Goal: Task Accomplishment & Management: Manage account settings

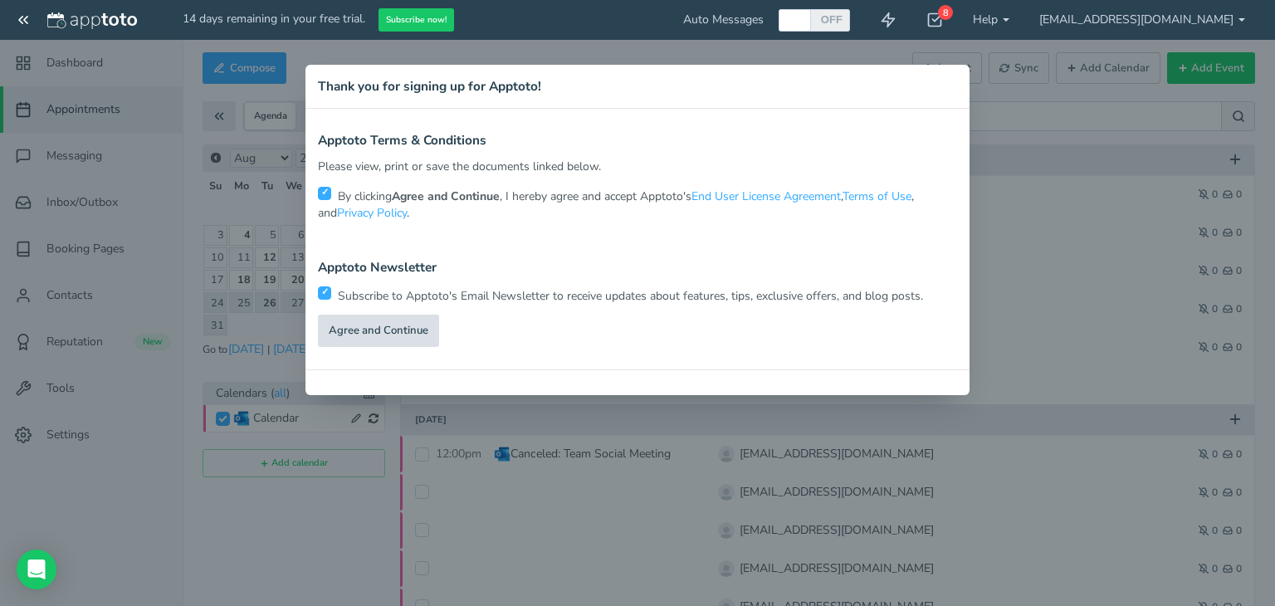
click at [397, 329] on link "Agree and Continue" at bounding box center [378, 331] width 121 height 32
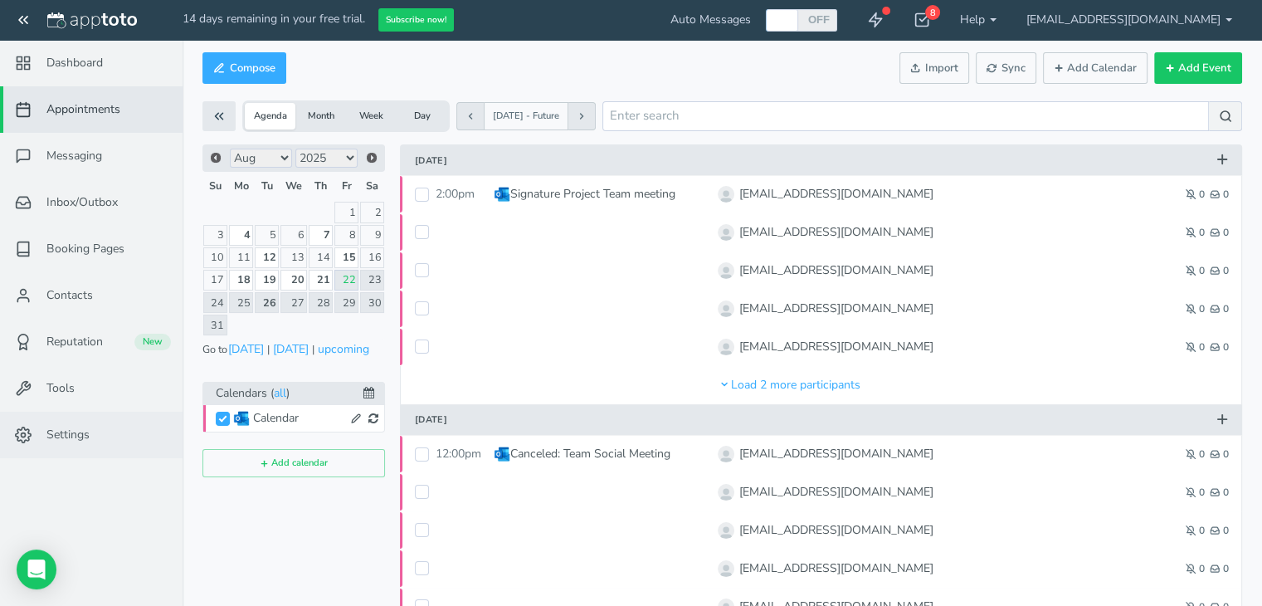
click at [72, 427] on span "Settings" at bounding box center [67, 435] width 43 height 17
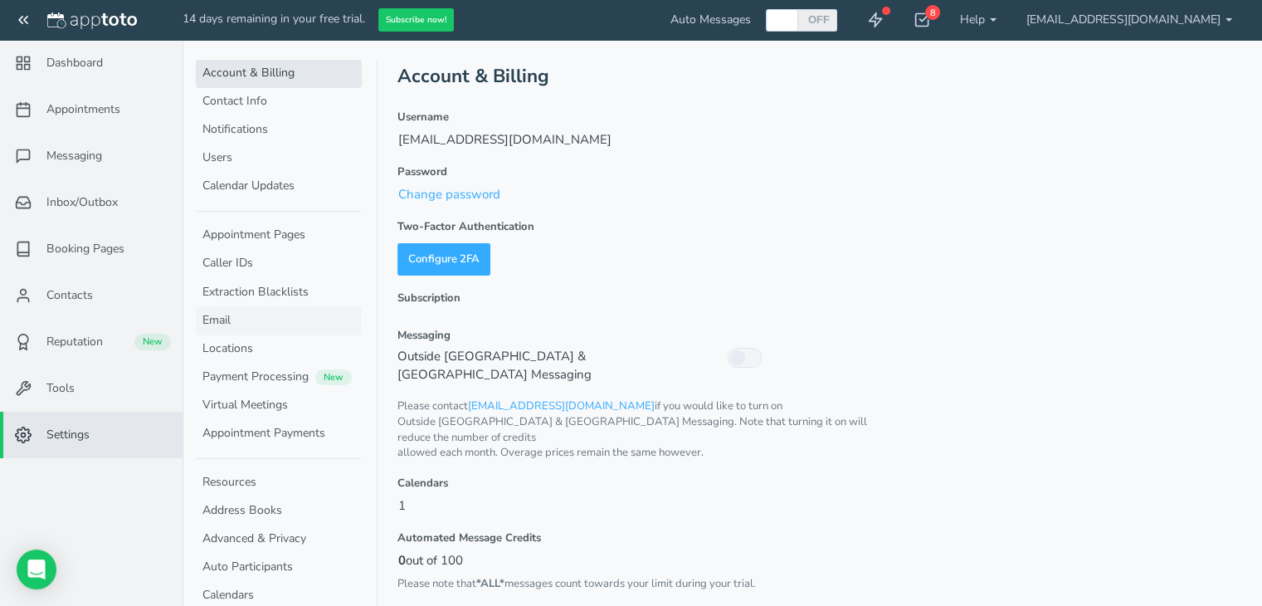
click at [255, 315] on link "Email" at bounding box center [279, 321] width 166 height 28
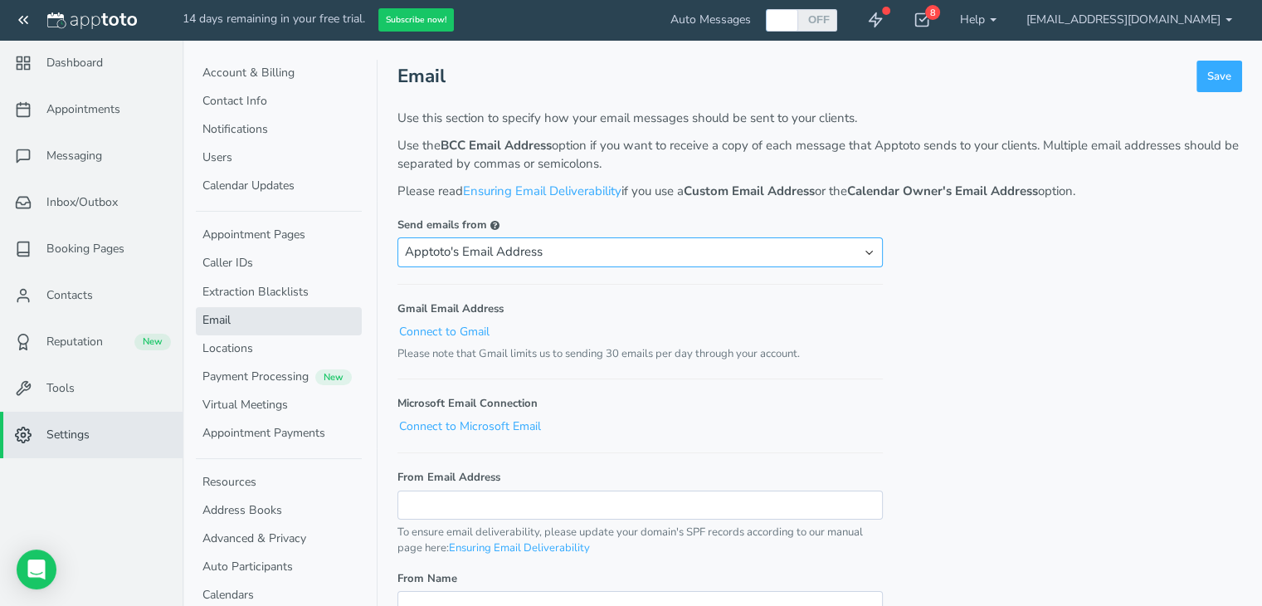
click at [576, 247] on select "Apptoto's Email Address Custom Email Address Calendar Owner's Email Address Cal…" at bounding box center [640, 251] width 485 height 29
select select "email"
click at [398, 237] on select "Apptoto's Email Address Custom Email Address Calendar Owner's Email Address Cal…" at bounding box center [640, 251] width 485 height 29
click at [439, 496] on input "From Email Address" at bounding box center [640, 504] width 485 height 29
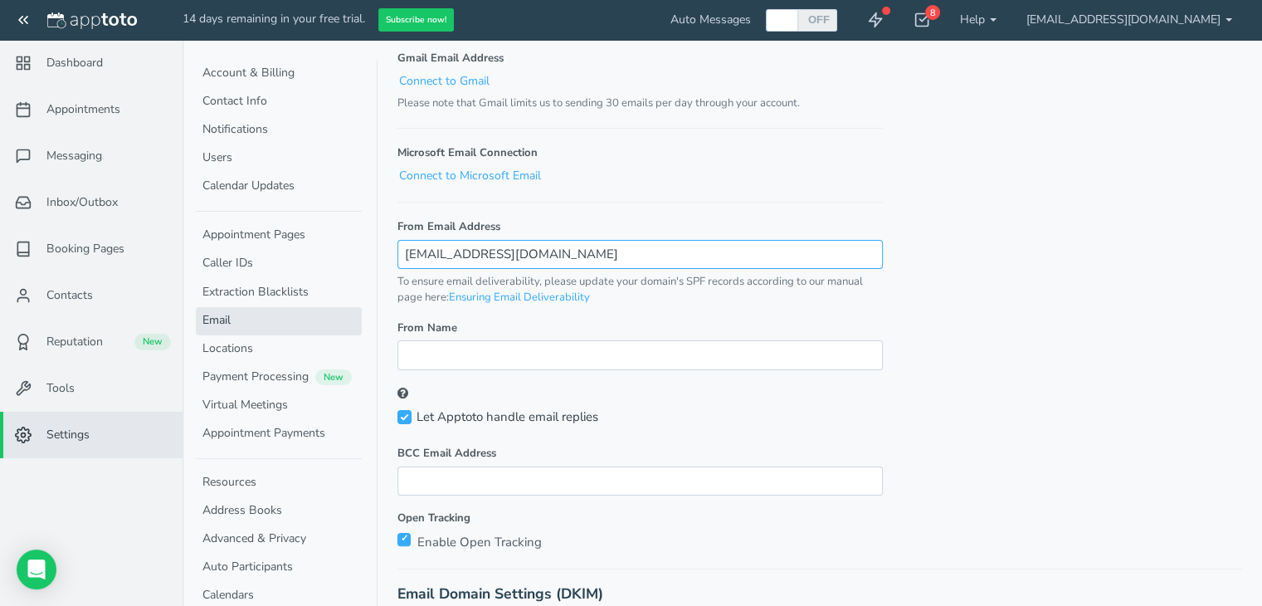
scroll to position [264, 0]
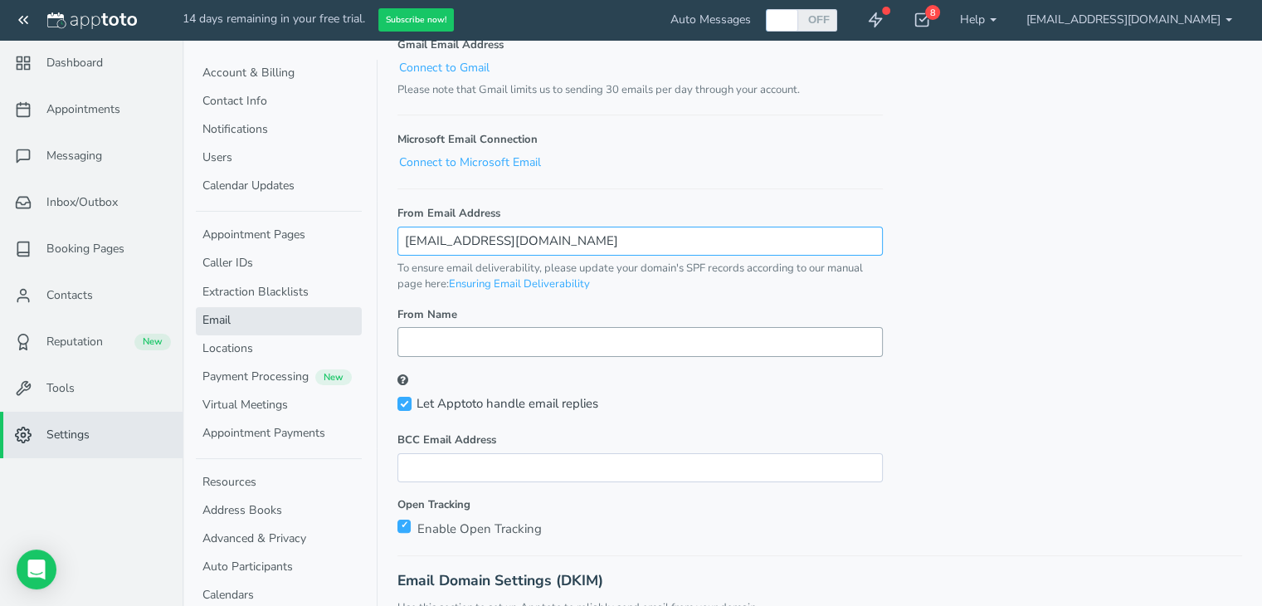
type input "[EMAIL_ADDRESS][DOMAIN_NAME]"
click at [462, 343] on input "From Name" at bounding box center [640, 341] width 485 height 29
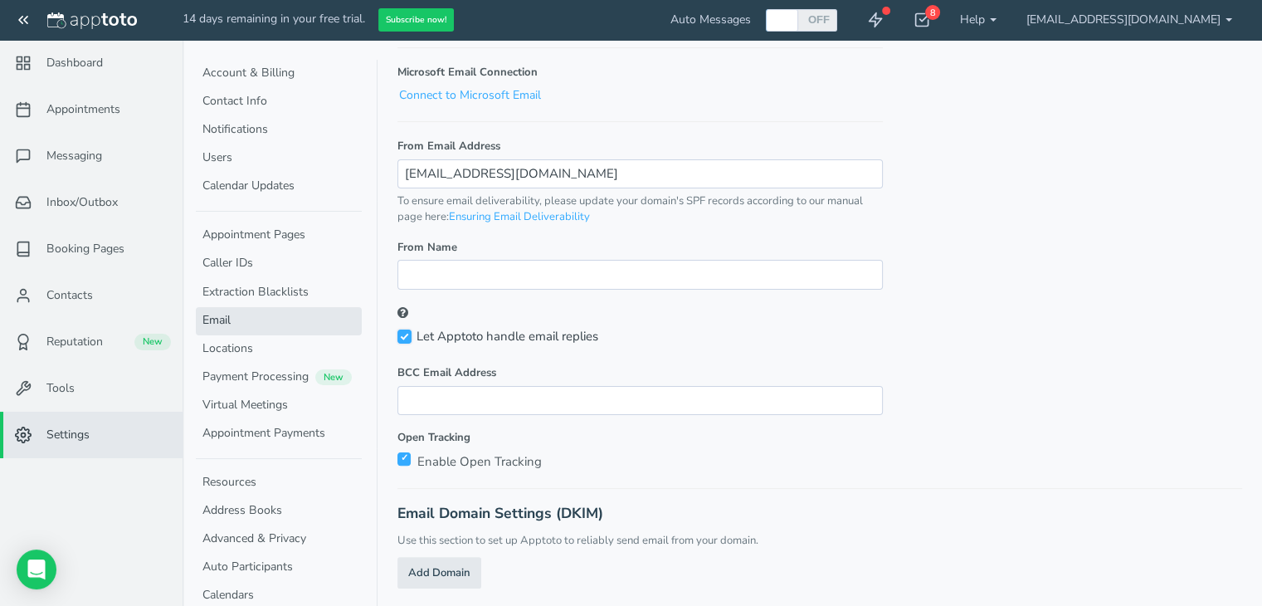
click at [404, 329] on input "Let Apptoto handle email replies" at bounding box center [405, 336] width 14 height 14
checkbox input "false"
click at [242, 501] on link "Address Books" at bounding box center [279, 511] width 166 height 28
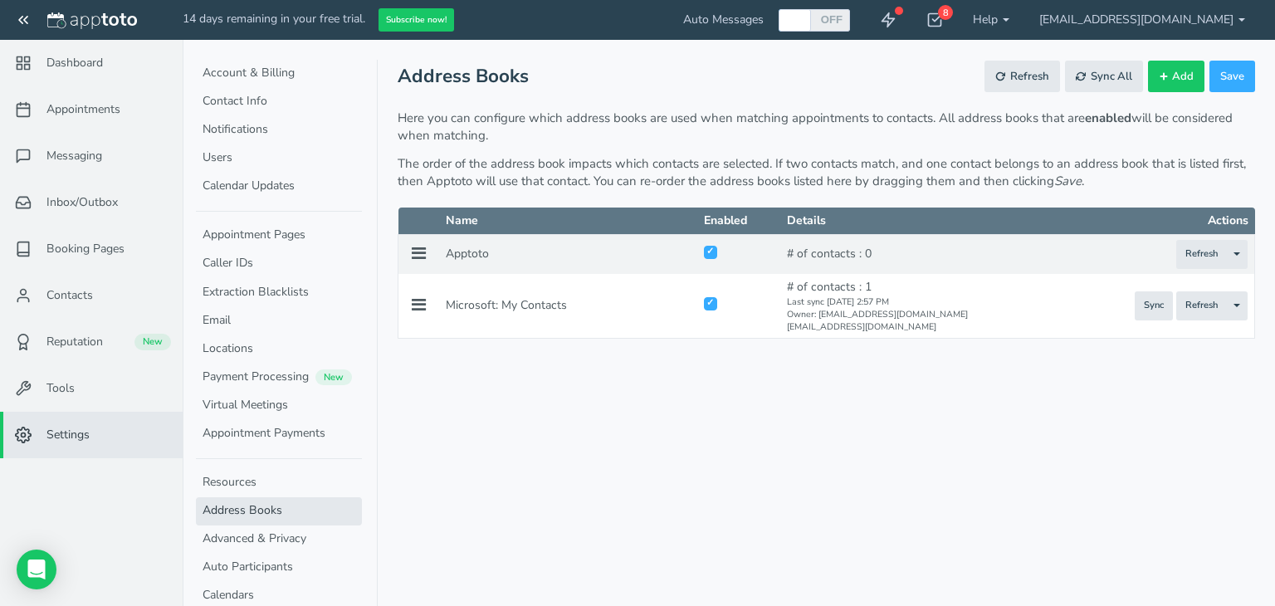
checkbox input "true"
click at [76, 149] on span "Messaging" at bounding box center [74, 156] width 56 height 17
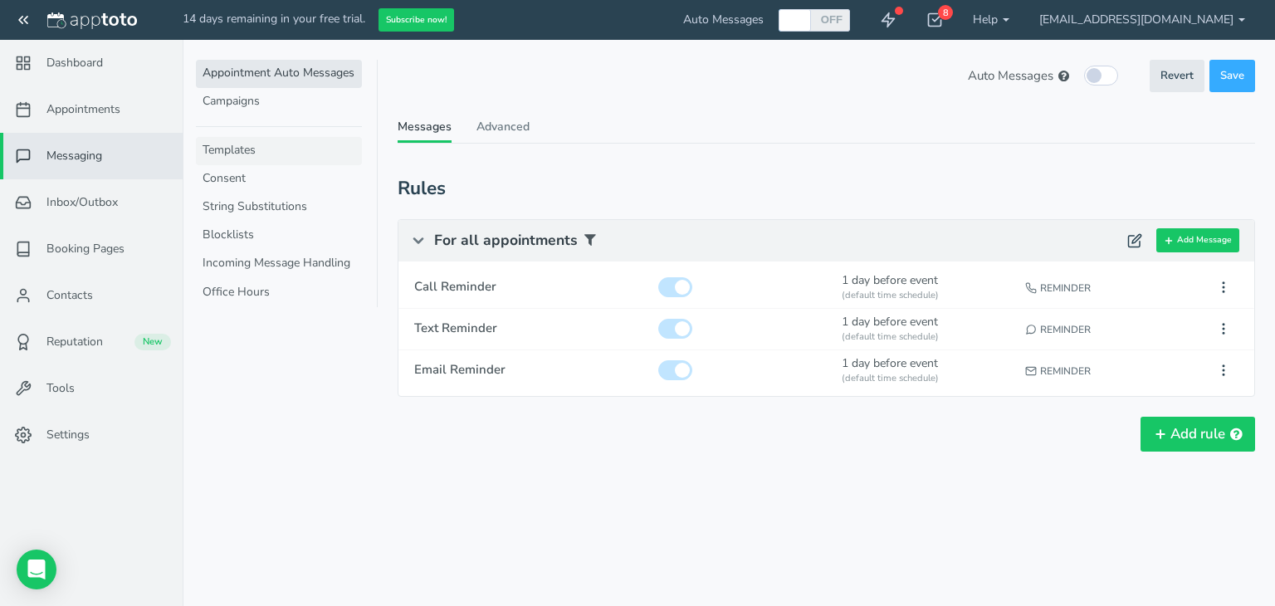
click at [251, 139] on link "Templates" at bounding box center [279, 151] width 166 height 28
